Goal: Communication & Community: Answer question/provide support

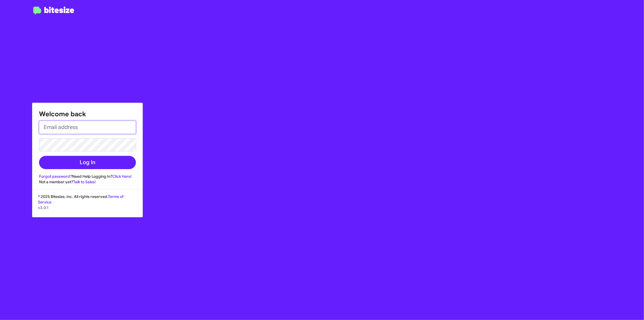
type input "[EMAIL_ADDRESS][DOMAIN_NAME]"
click at [94, 166] on button "Log In" at bounding box center [87, 162] width 97 height 13
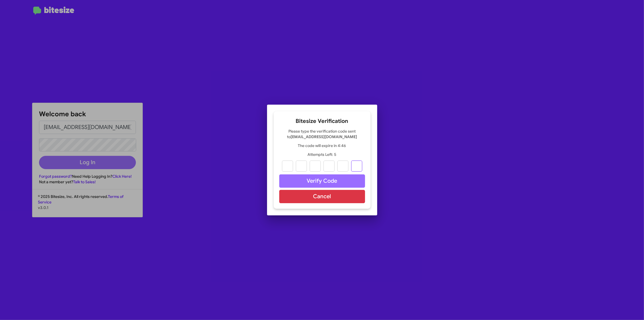
paste input "5"
type input "9"
type input "2"
type input "3"
type input "6"
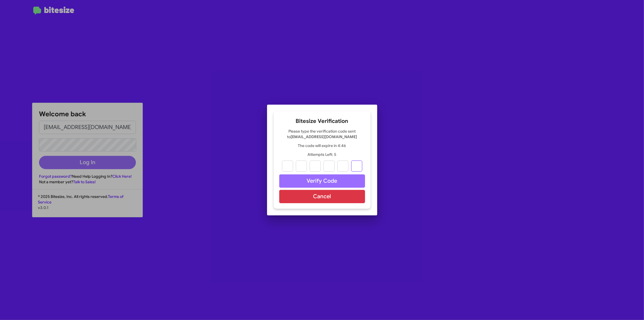
type input "9"
type input "5"
click at [314, 181] on button "Verify Code" at bounding box center [322, 180] width 86 height 13
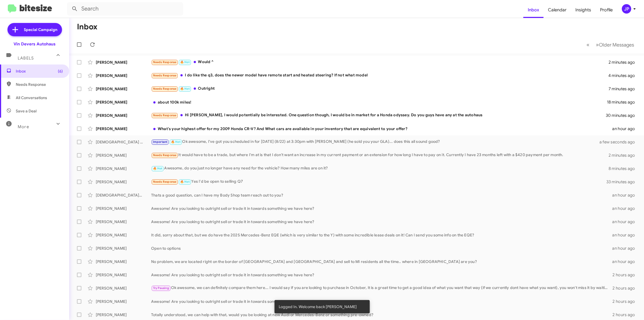
click at [205, 61] on div "Needs Response 🔥 Hot Would ^" at bounding box center [379, 62] width 457 height 6
